Goal: Check status: Check status

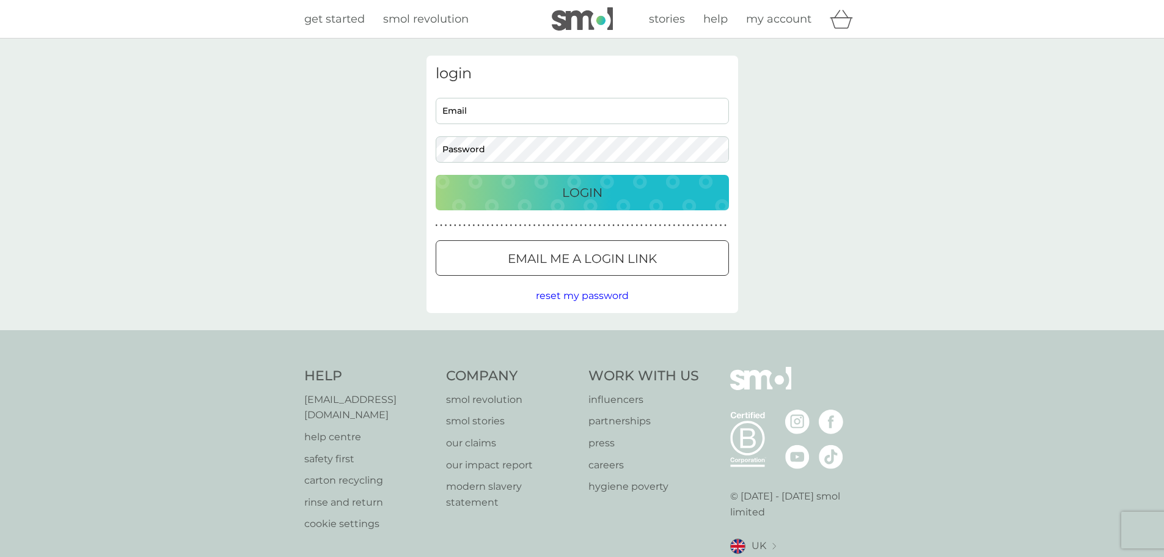
type input "jordanjvincent19@icloud.com"
click at [615, 199] on div "Login" at bounding box center [582, 193] width 269 height 20
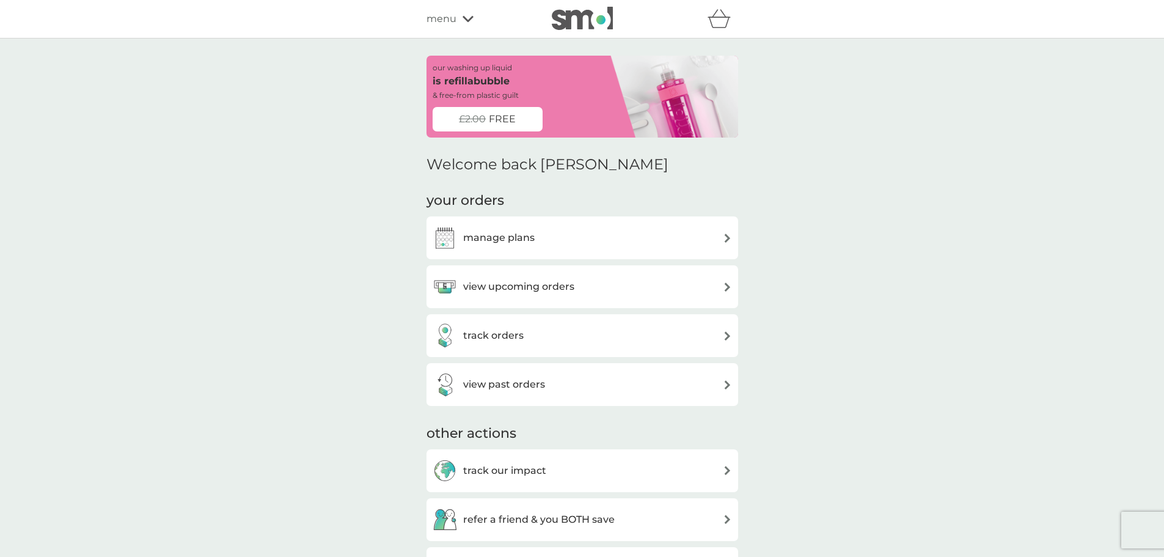
click at [496, 420] on div "our washing up liquid is refillabubble & free-from plastic guilt £2.00 FREE Wel…" at bounding box center [582, 457] width 312 height 802
click at [520, 333] on h3 "track orders" at bounding box center [493, 335] width 60 height 16
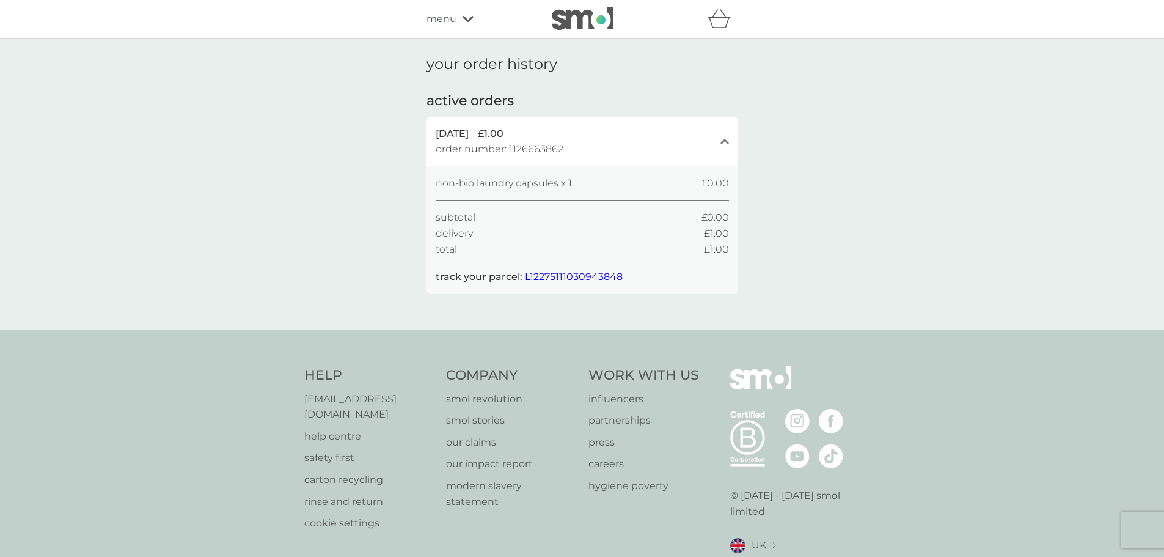
click at [560, 272] on span "L12275111030943848" at bounding box center [574, 277] width 98 height 12
